Goal: Task Accomplishment & Management: Complete application form

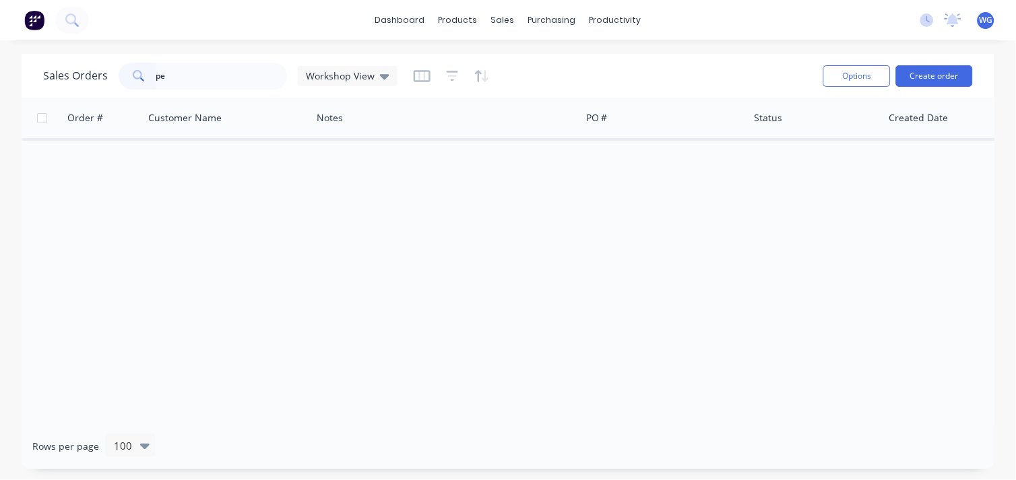
type input "p"
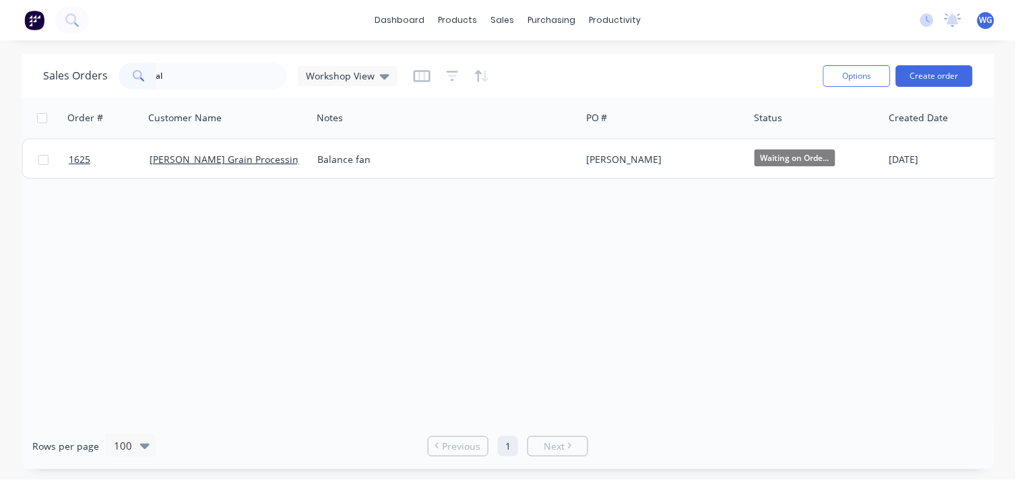
type input "a"
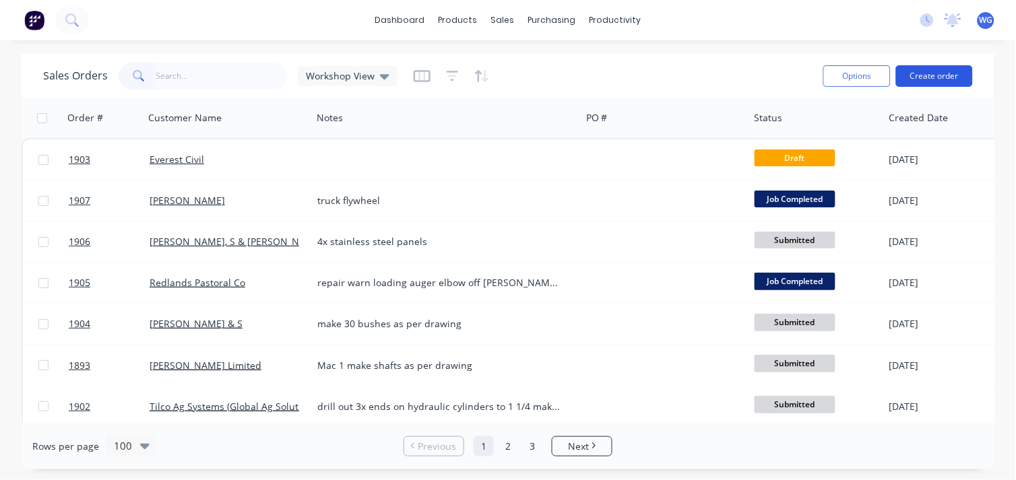
click at [914, 79] on button "Create order" at bounding box center [934, 76] width 77 height 22
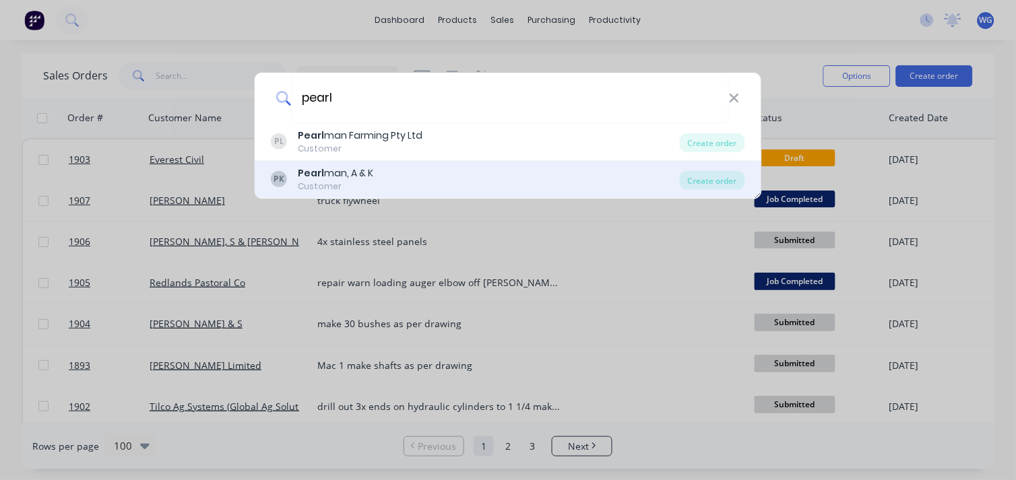
type input "pearl"
click at [368, 183] on div "Customer" at bounding box center [335, 187] width 75 height 12
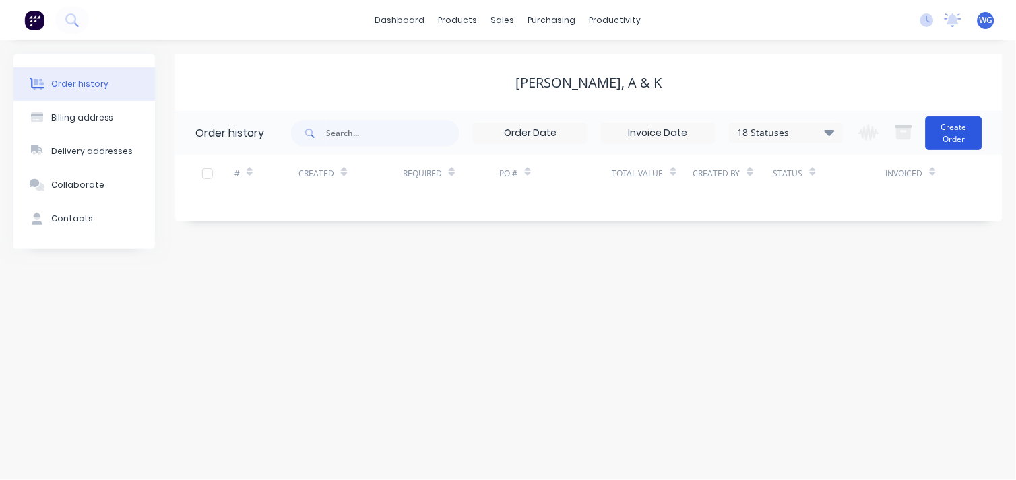
click at [951, 131] on button "Create Order" at bounding box center [953, 134] width 57 height 34
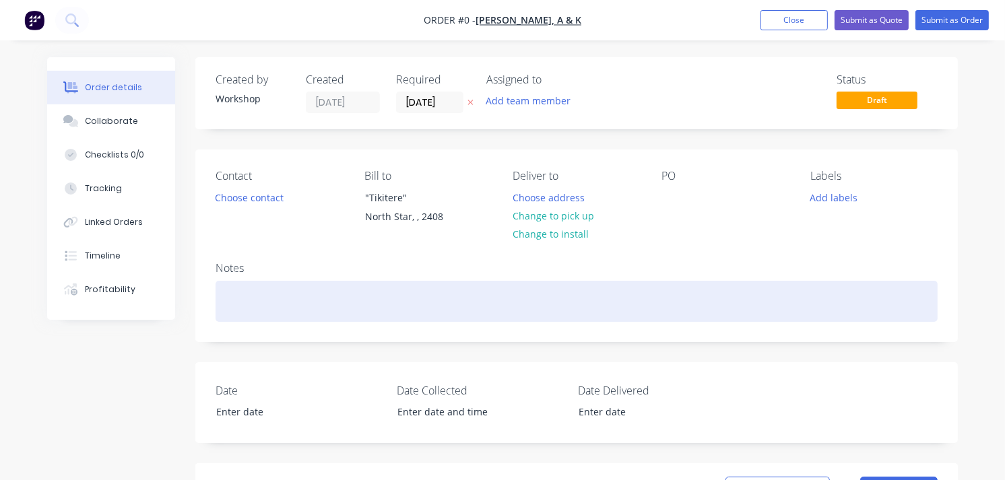
click at [294, 310] on div at bounding box center [577, 301] width 722 height 41
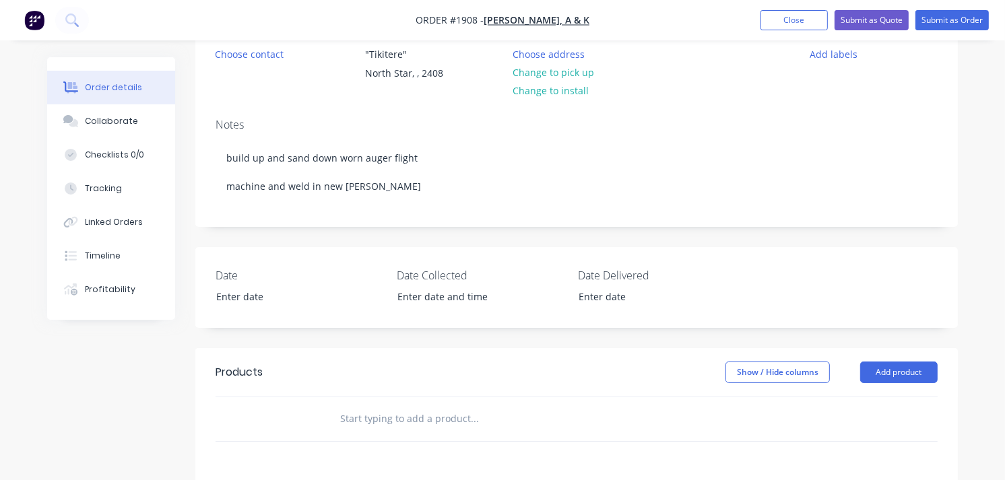
scroll to position [150, 0]
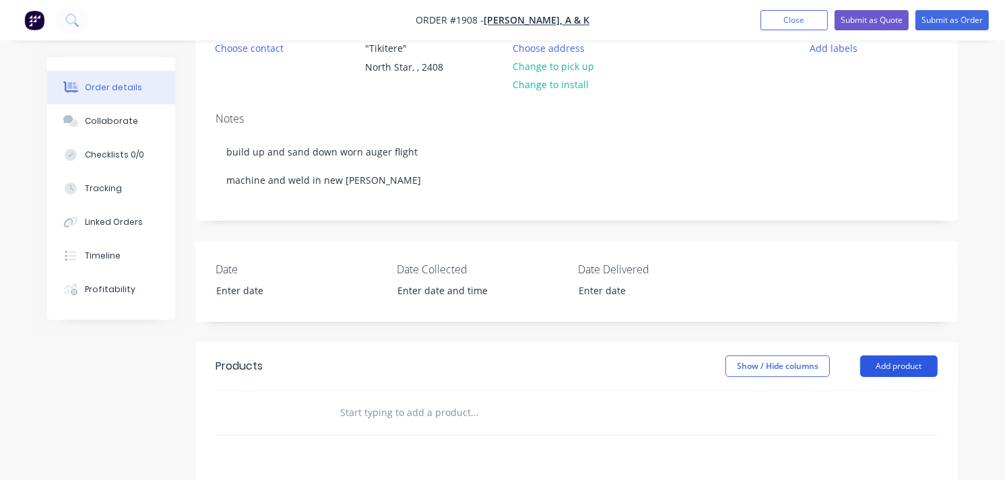
click at [890, 362] on button "Add product" at bounding box center [898, 367] width 77 height 22
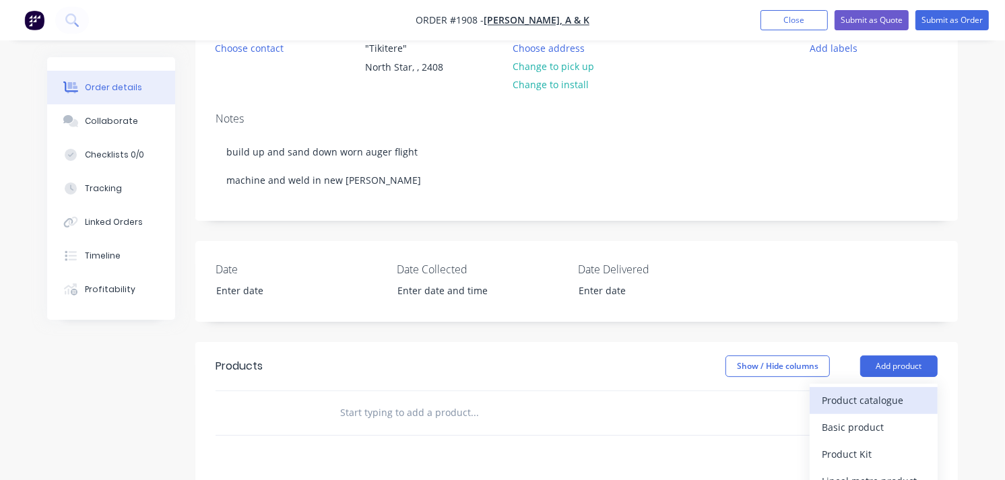
click at [872, 395] on div "Product catalogue" at bounding box center [874, 401] width 104 height 20
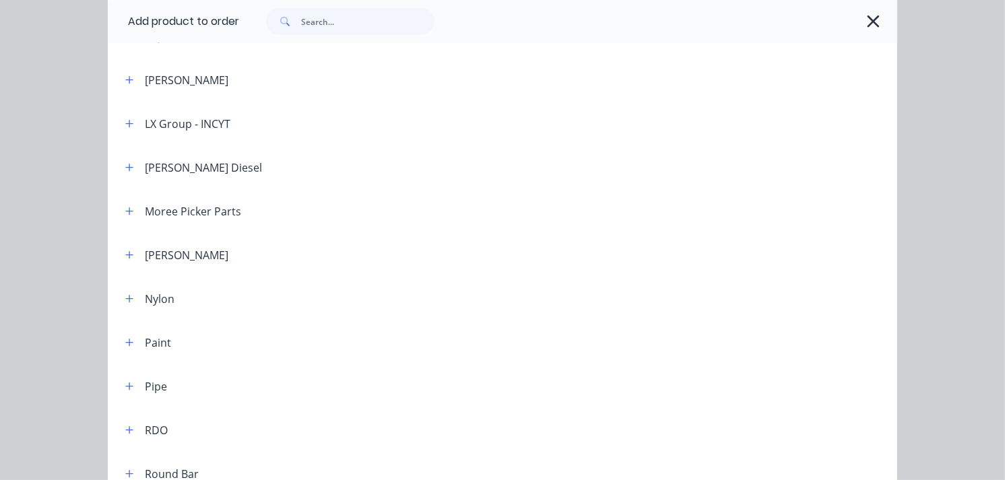
scroll to position [1347, 0]
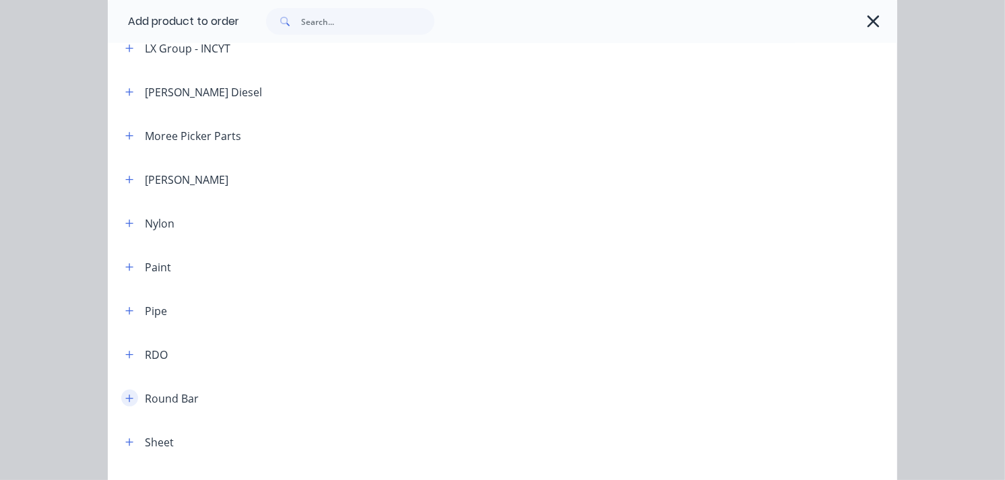
click at [126, 398] on icon "button" at bounding box center [129, 398] width 7 height 7
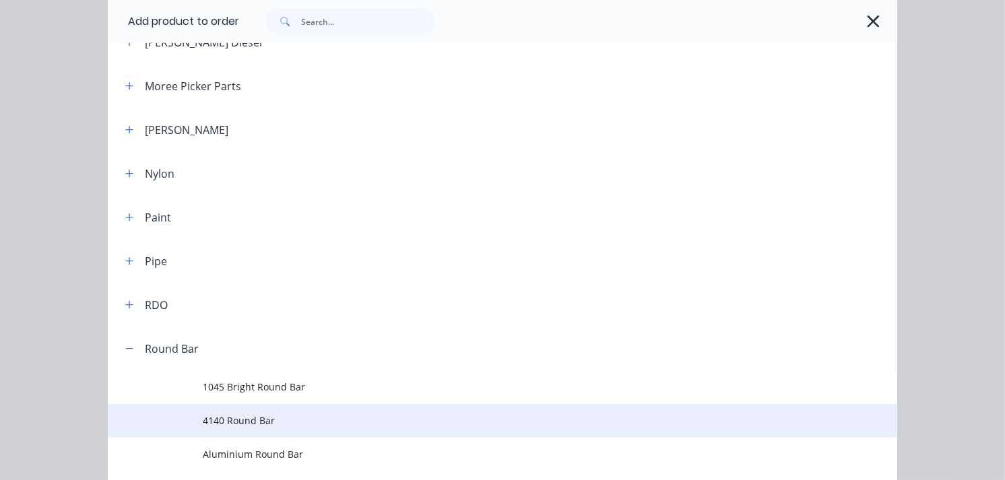
scroll to position [1422, 0]
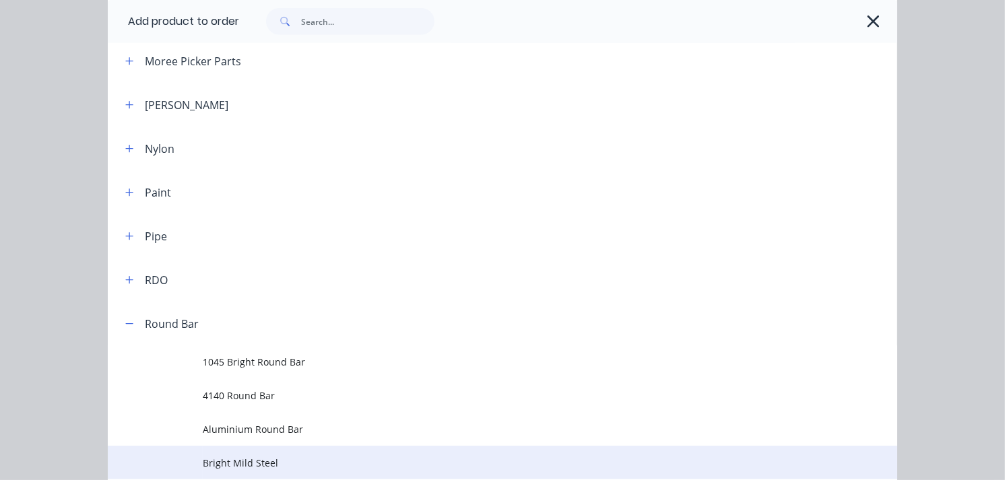
click at [281, 460] on span "Bright Mild Steel" at bounding box center [481, 463] width 556 height 14
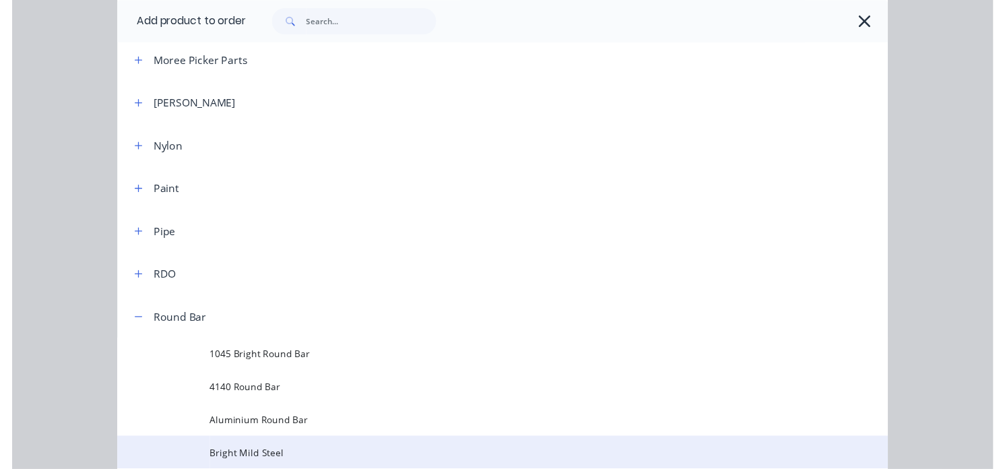
scroll to position [0, 0]
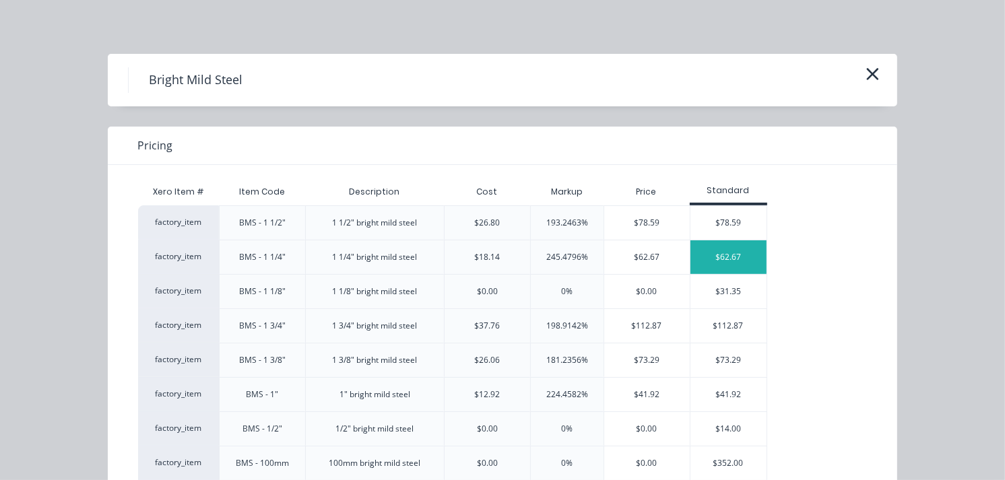
click at [726, 263] on div "$62.67" at bounding box center [728, 257] width 76 height 34
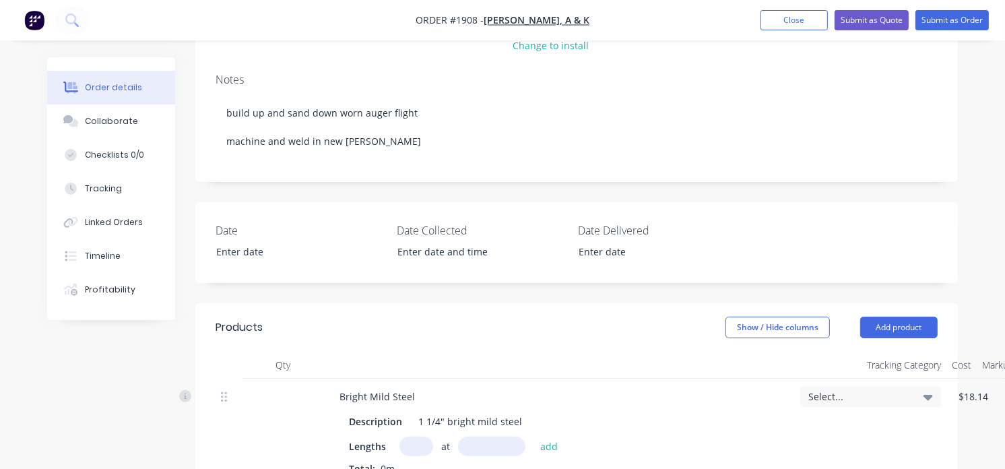
scroll to position [299, 0]
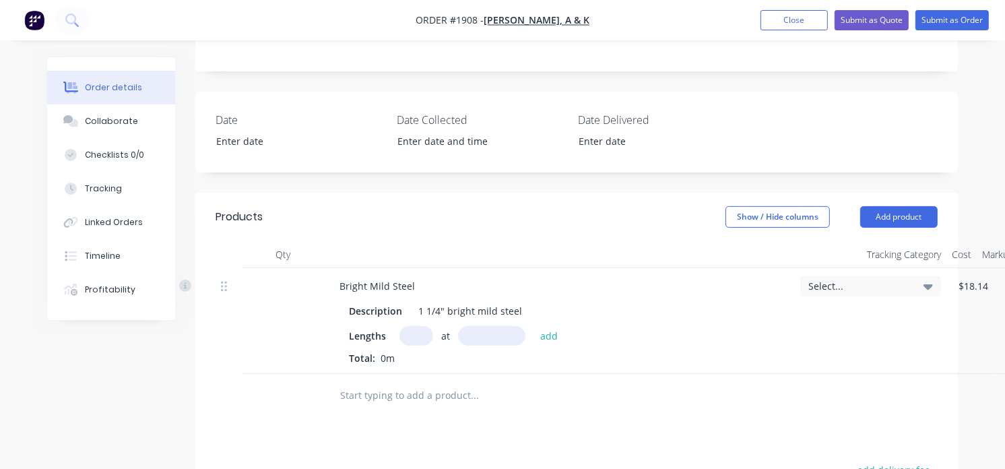
click at [412, 341] on input "text" at bounding box center [416, 336] width 34 height 20
type input "1"
click at [496, 331] on input "text" at bounding box center [491, 336] width 67 height 20
type input "20mm"
click at [553, 337] on button "add" at bounding box center [549, 335] width 32 height 18
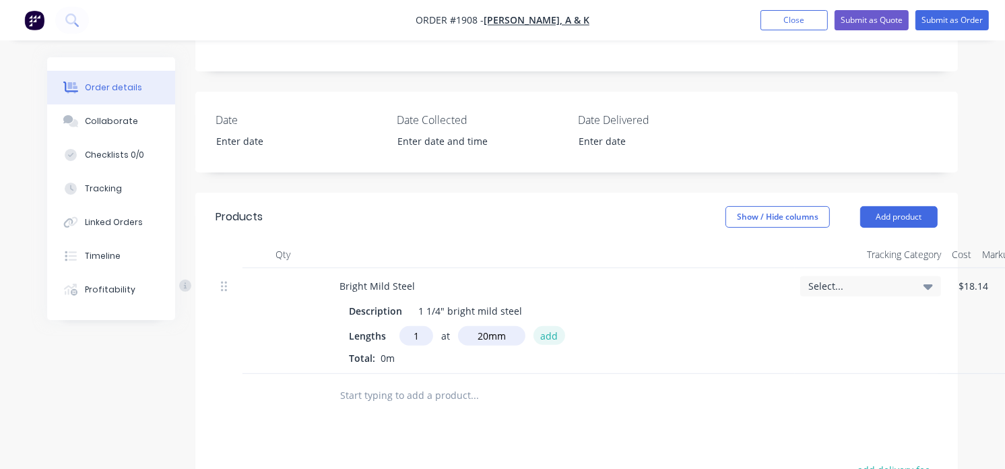
type input "$1.25"
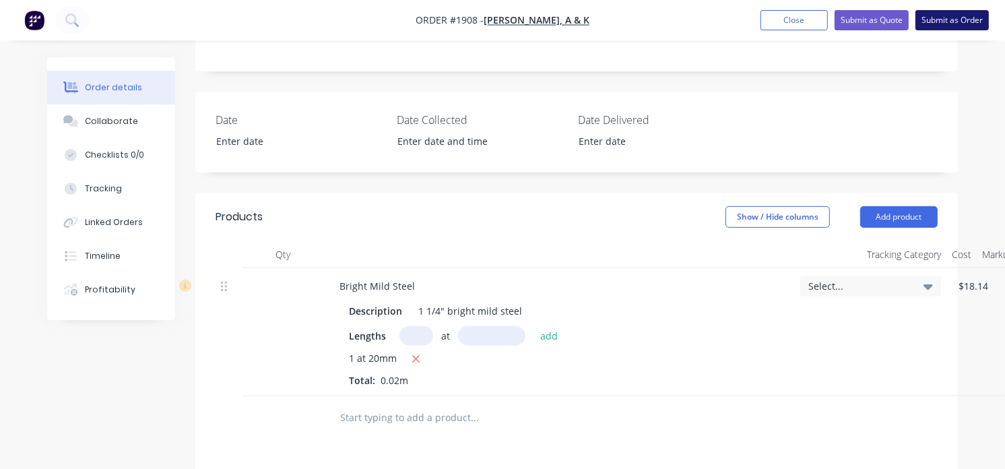
click at [938, 24] on button "Submit as Order" at bounding box center [951, 20] width 73 height 20
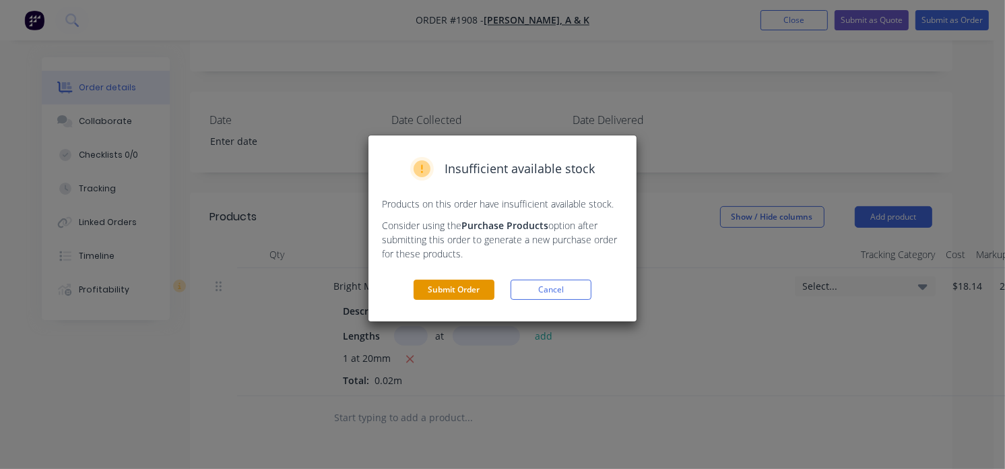
click at [459, 290] on button "Submit Order" at bounding box center [454, 290] width 81 height 20
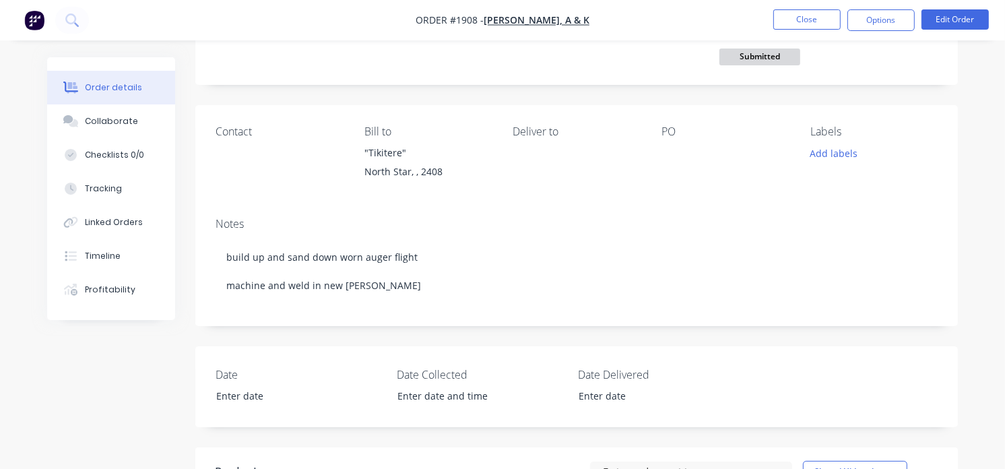
scroll to position [0, 0]
